Goal: Task Accomplishment & Management: Use online tool/utility

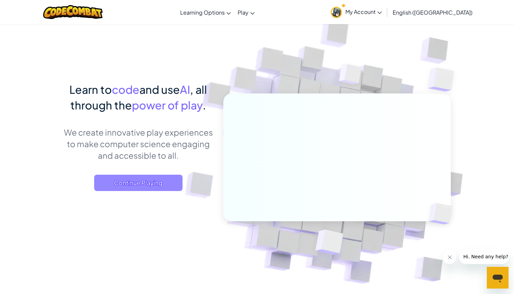
click at [130, 186] on span "Continue Playing" at bounding box center [138, 183] width 88 height 16
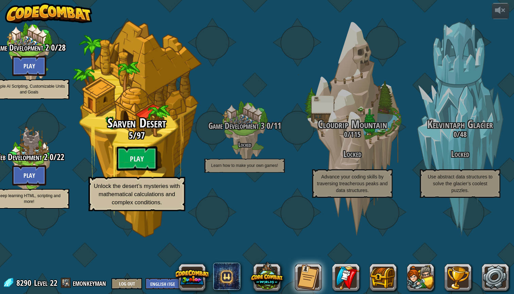
click at [158, 172] on div "Sarven Desert 5 / 97 Play Unlock the desert’s mysteries with mathematical calcu…" at bounding box center [136, 163] width 129 height 95
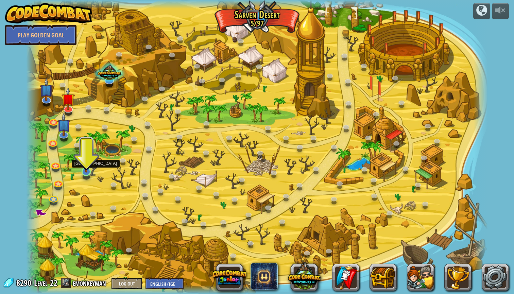
click at [82, 174] on link at bounding box center [86, 172] width 14 height 14
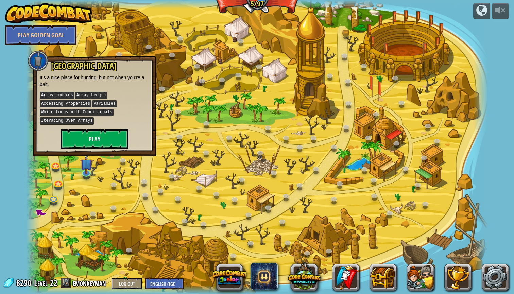
click at [100, 139] on button "Play" at bounding box center [94, 139] width 68 height 20
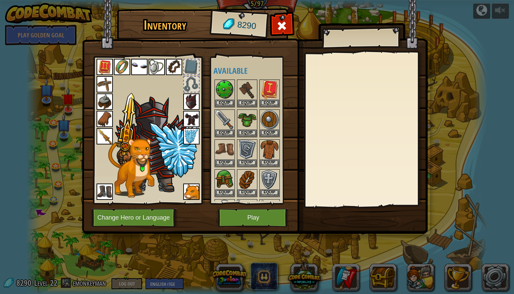
click at [274, 210] on button "Play" at bounding box center [253, 217] width 71 height 19
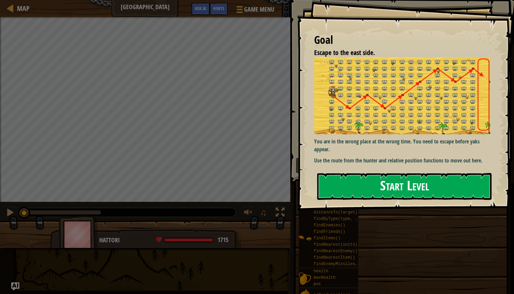
click at [403, 188] on button "Start Level" at bounding box center [404, 186] width 174 height 27
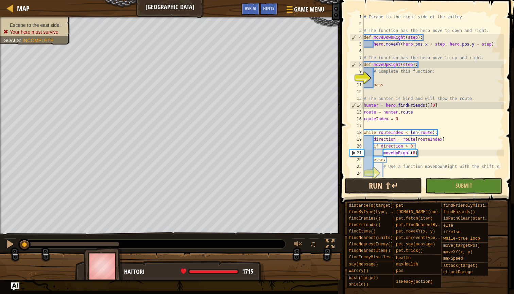
click at [373, 164] on div "1 2 3 4 5 6 7 8 9 10 11 12 13 14 15 16 17 18 19 20 21 22 23 24 25 # Escape to t…" at bounding box center [426, 115] width 176 height 224
click at [374, 180] on button "Run ⇧↵" at bounding box center [383, 186] width 77 height 16
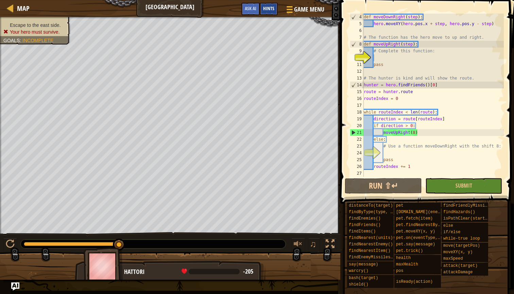
click at [276, 12] on div "Hints" at bounding box center [269, 9] width 18 height 13
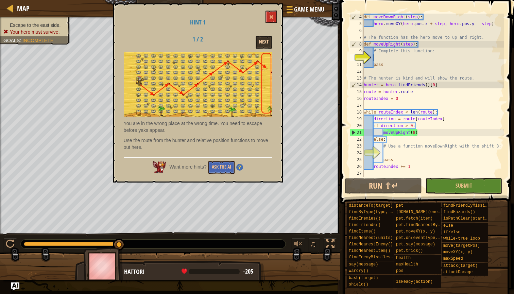
click at [263, 38] on button "Next" at bounding box center [264, 42] width 16 height 13
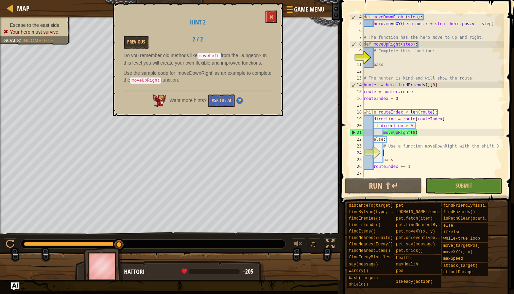
click at [388, 153] on div "def moveDownRight ( step ) : hero . moveXY ( hero . pos . x + step , hero . pos…" at bounding box center [432, 102] width 141 height 177
